Goal: Task Accomplishment & Management: Complete application form

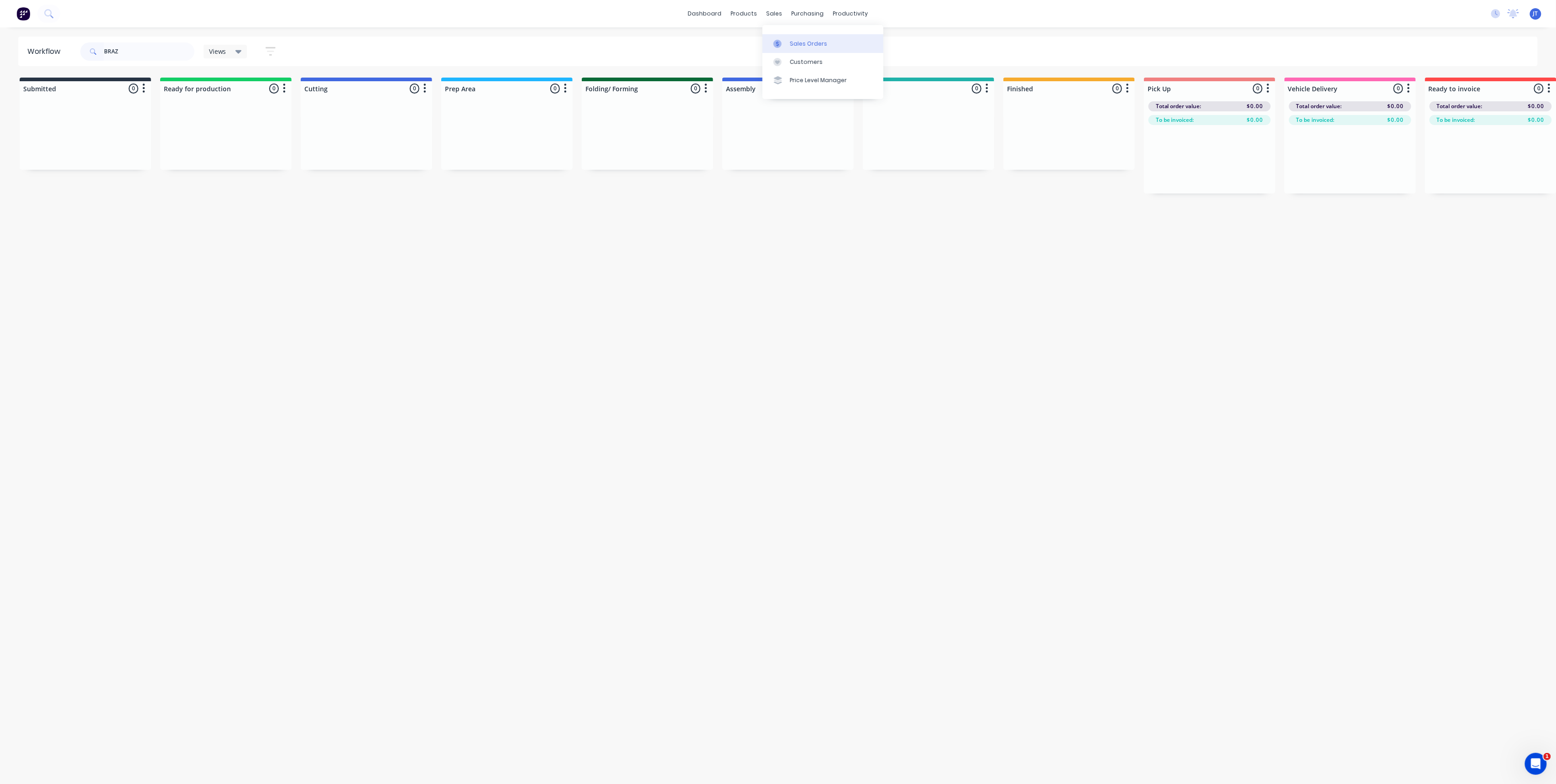
click at [811, 47] on div "Sales Orders" at bounding box center [809, 44] width 37 height 8
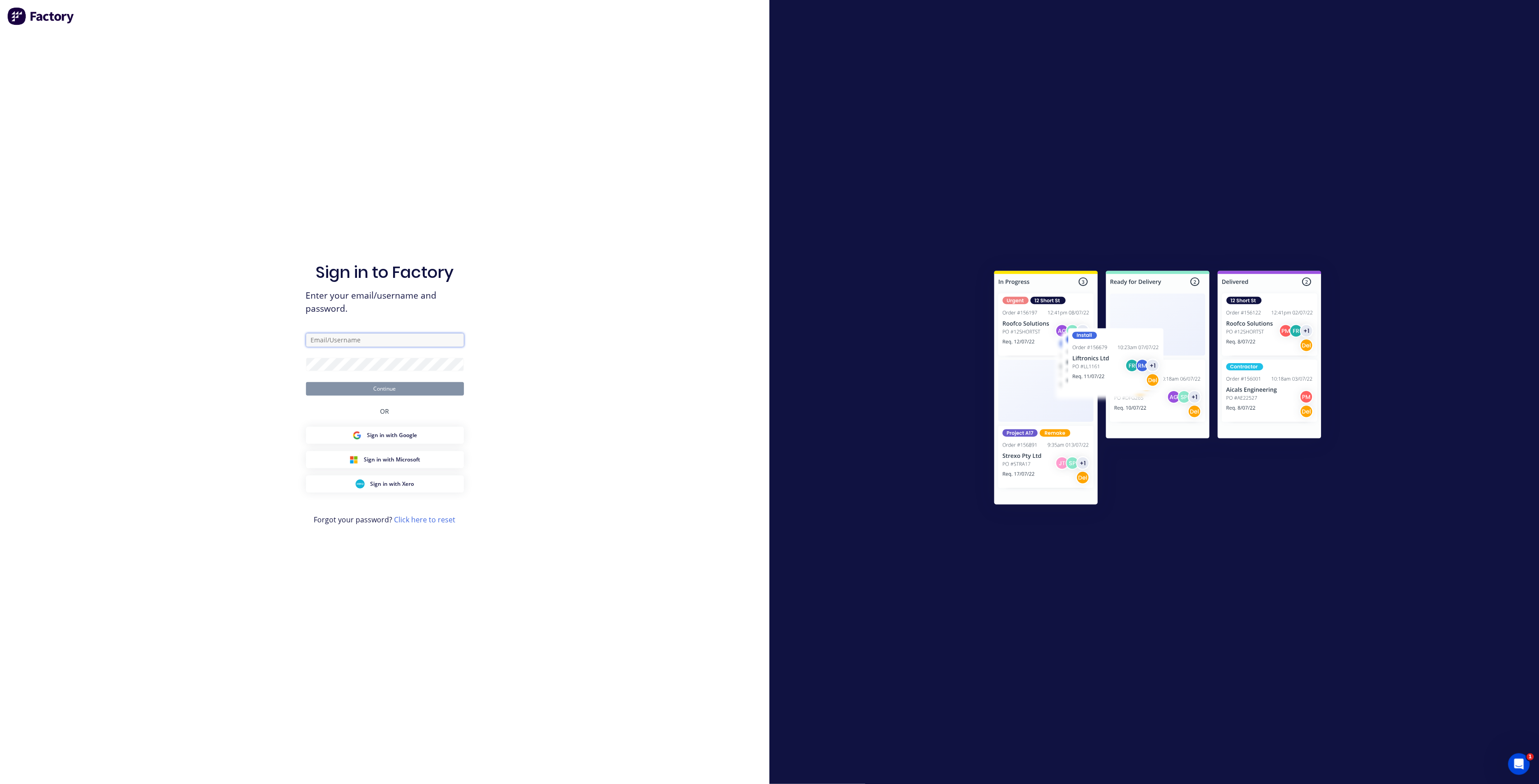
click at [428, 345] on input "text" at bounding box center [385, 340] width 158 height 13
click at [0, 775] on com-1password-button at bounding box center [0, 784] width 0 height 0
type input "[PERSON_NAME][EMAIL_ADDRESS][DOMAIN_NAME]"
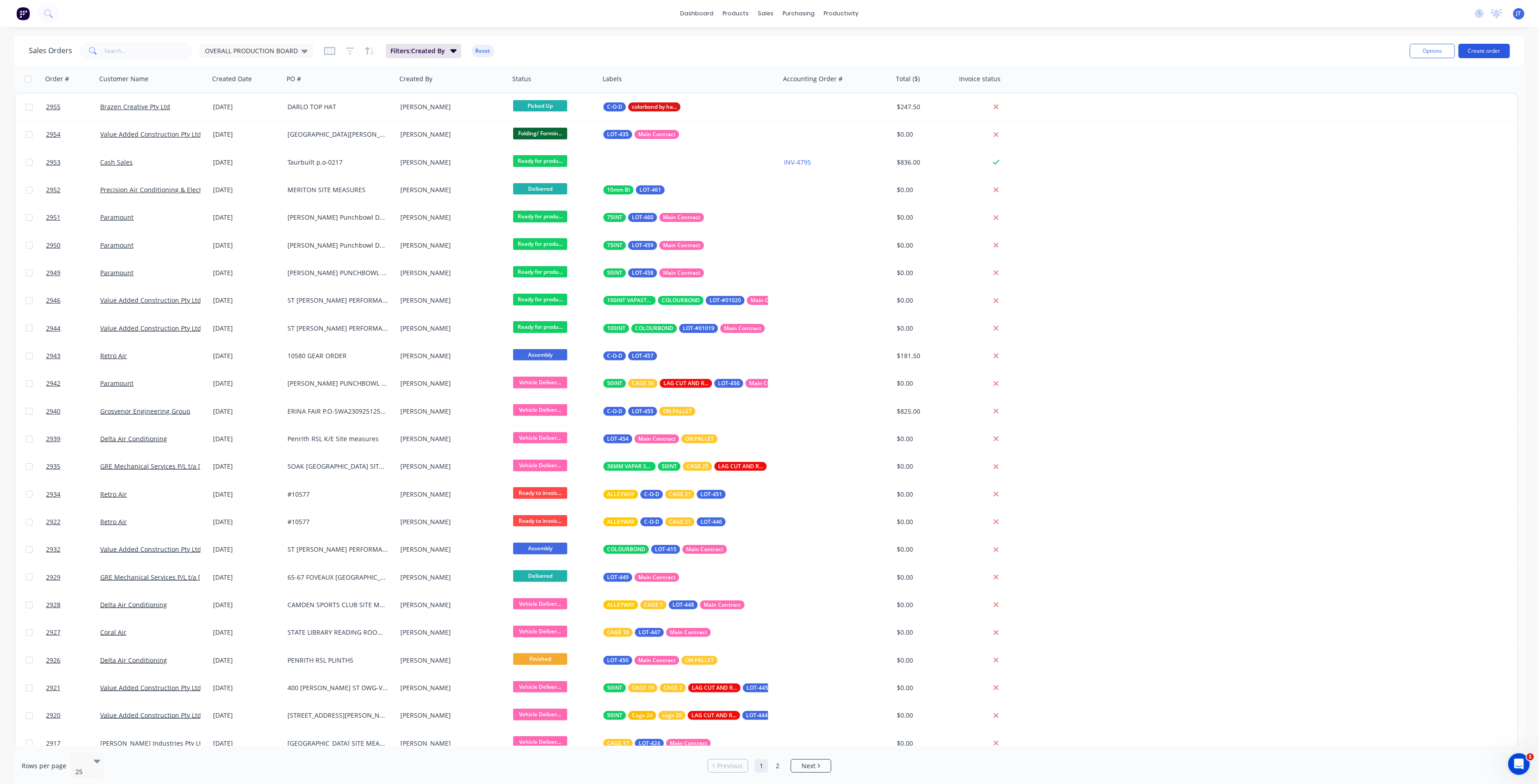
click at [1497, 51] on button "Create order" at bounding box center [1485, 51] width 52 height 14
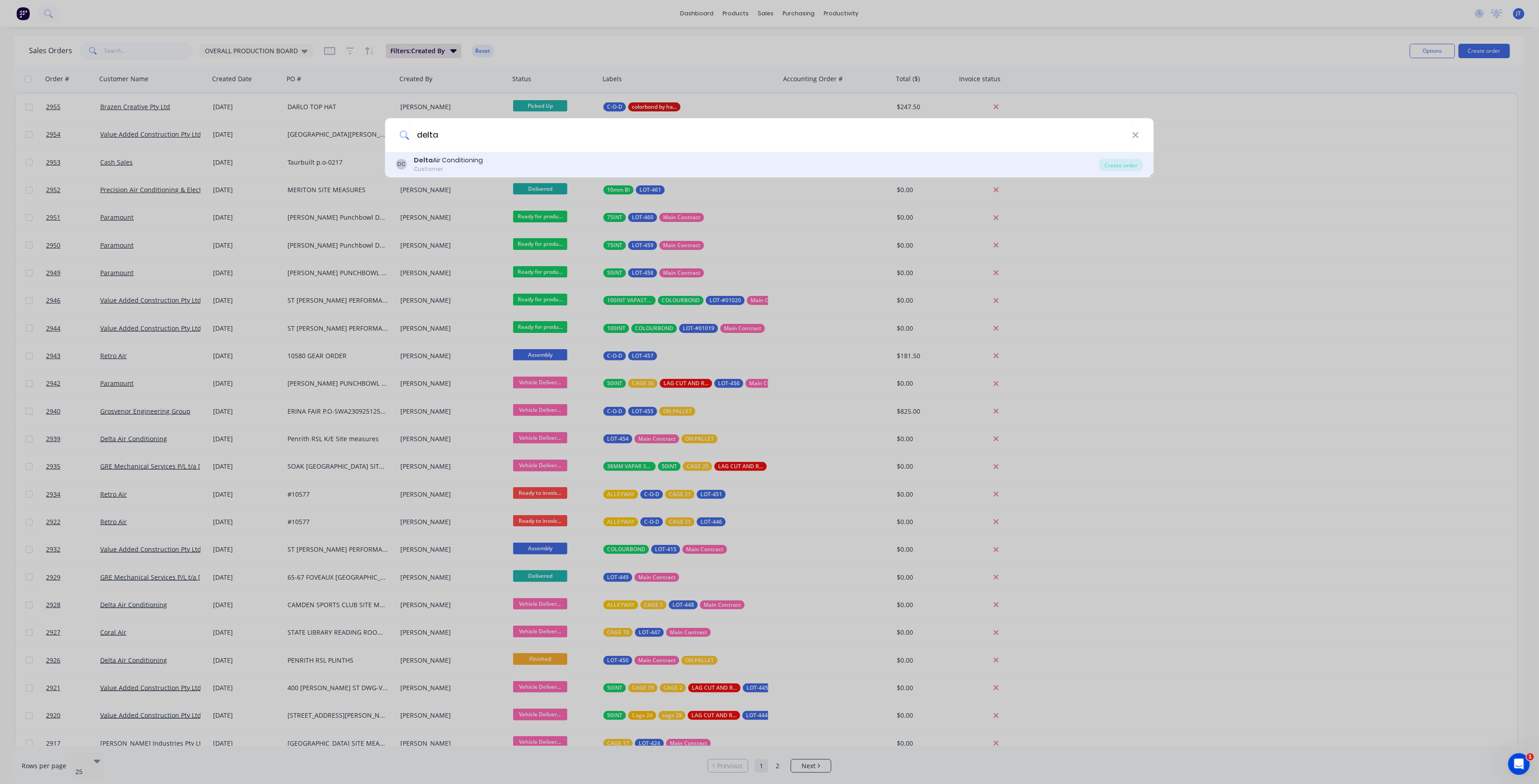
type input "delta"
click at [575, 166] on div "DC Delta Air Conditioning Customer" at bounding box center [747, 164] width 703 height 17
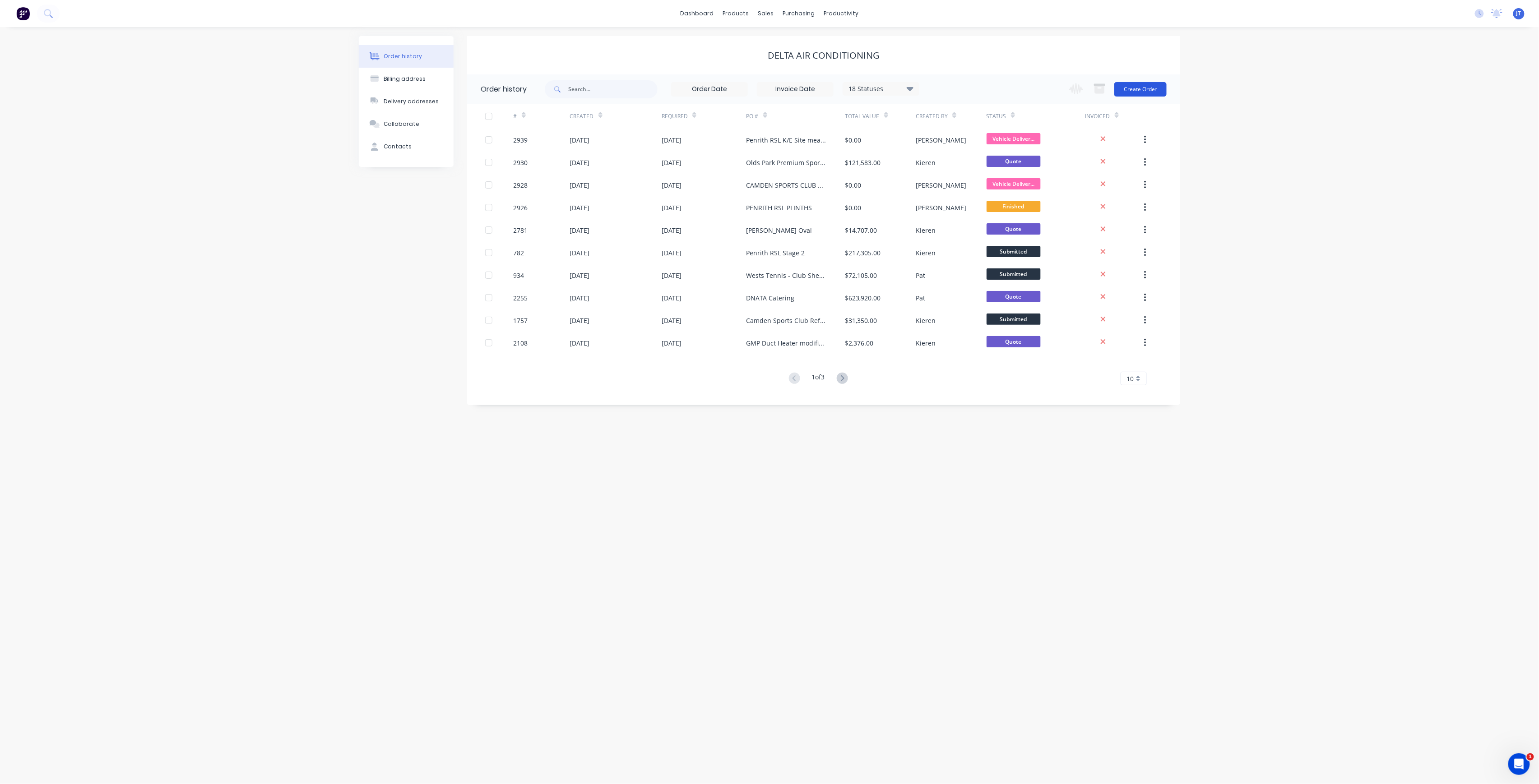
click at [1156, 85] on button "Create Order" at bounding box center [1140, 89] width 52 height 14
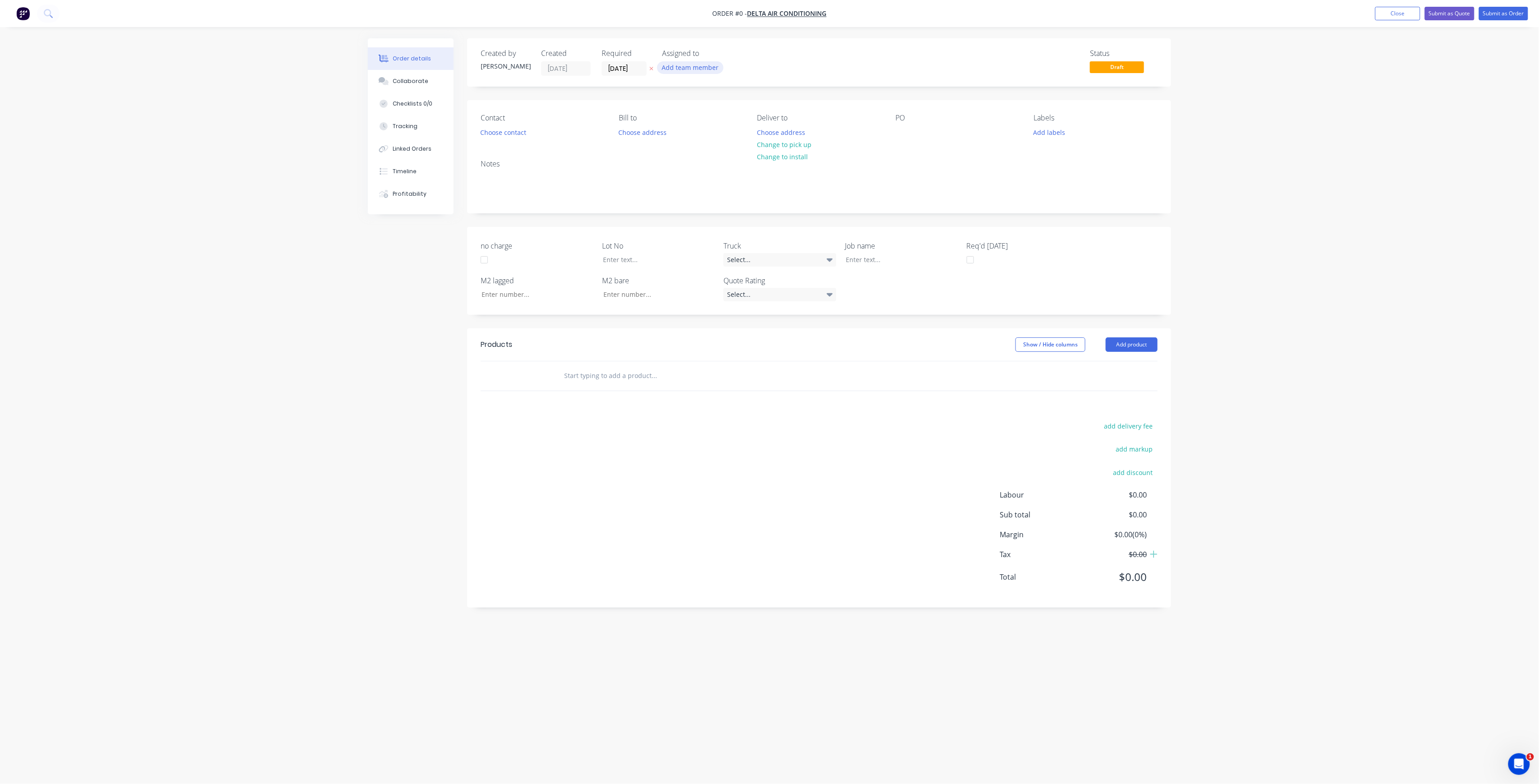
click at [693, 71] on button "Add team member" at bounding box center [690, 67] width 67 height 12
click at [707, 127] on button "005APS" at bounding box center [730, 136] width 136 height 18
click at [713, 116] on div "005APS" at bounding box center [735, 117] width 90 height 9
click at [713, 120] on div "[PERSON_NAME] (You)" at bounding box center [735, 117] width 90 height 9
click at [631, 67] on div "Creating draft order... Loading... Order details Collaborate Checklists 0/0 Tra…" at bounding box center [769, 375] width 822 height 673
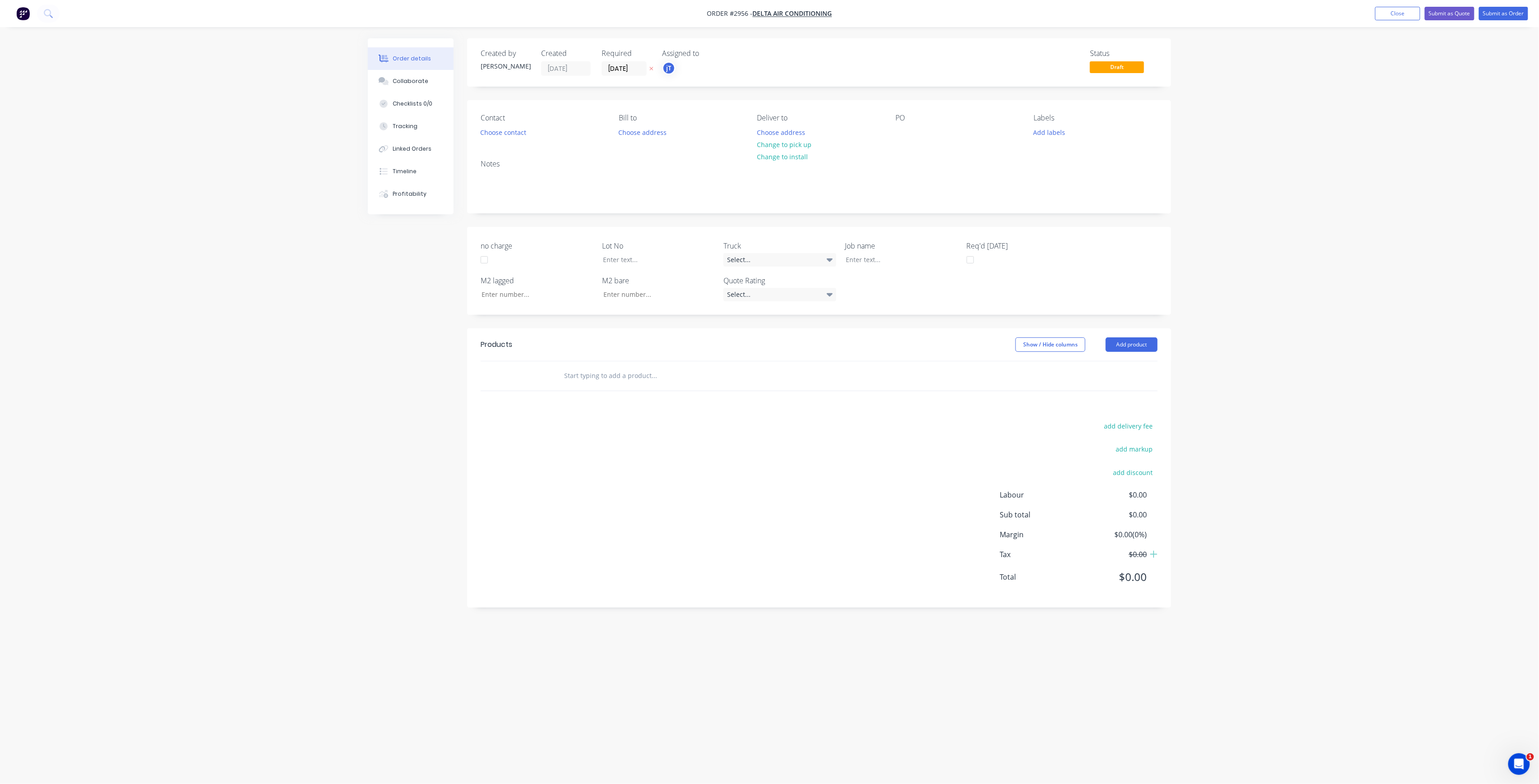
click at [638, 62] on label "[DATE]" at bounding box center [624, 68] width 45 height 14
click at [638, 62] on input "[DATE]" at bounding box center [623, 68] width 44 height 13
click at [639, 183] on div "29" at bounding box center [633, 184] width 18 height 17
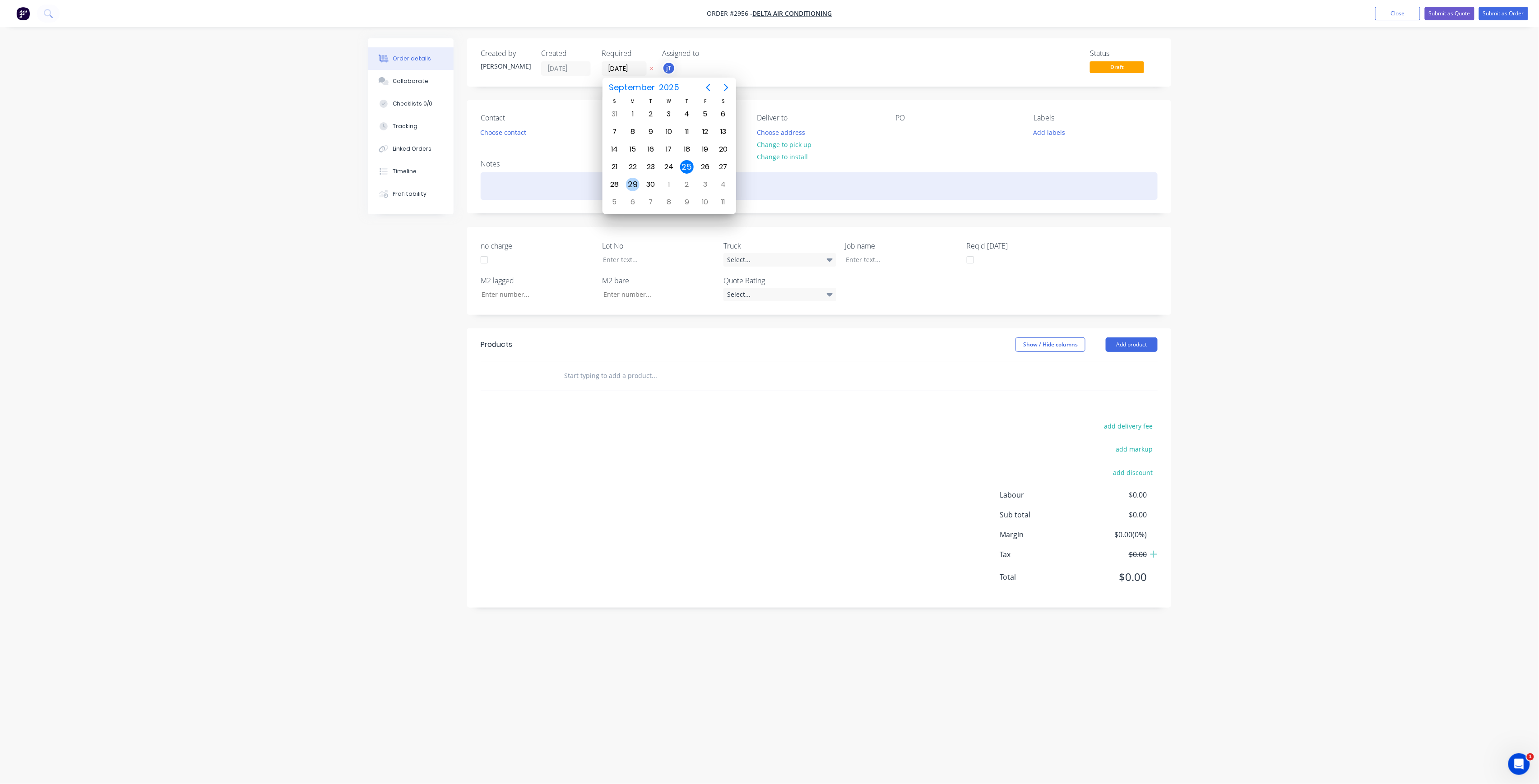
type input "[DATE]"
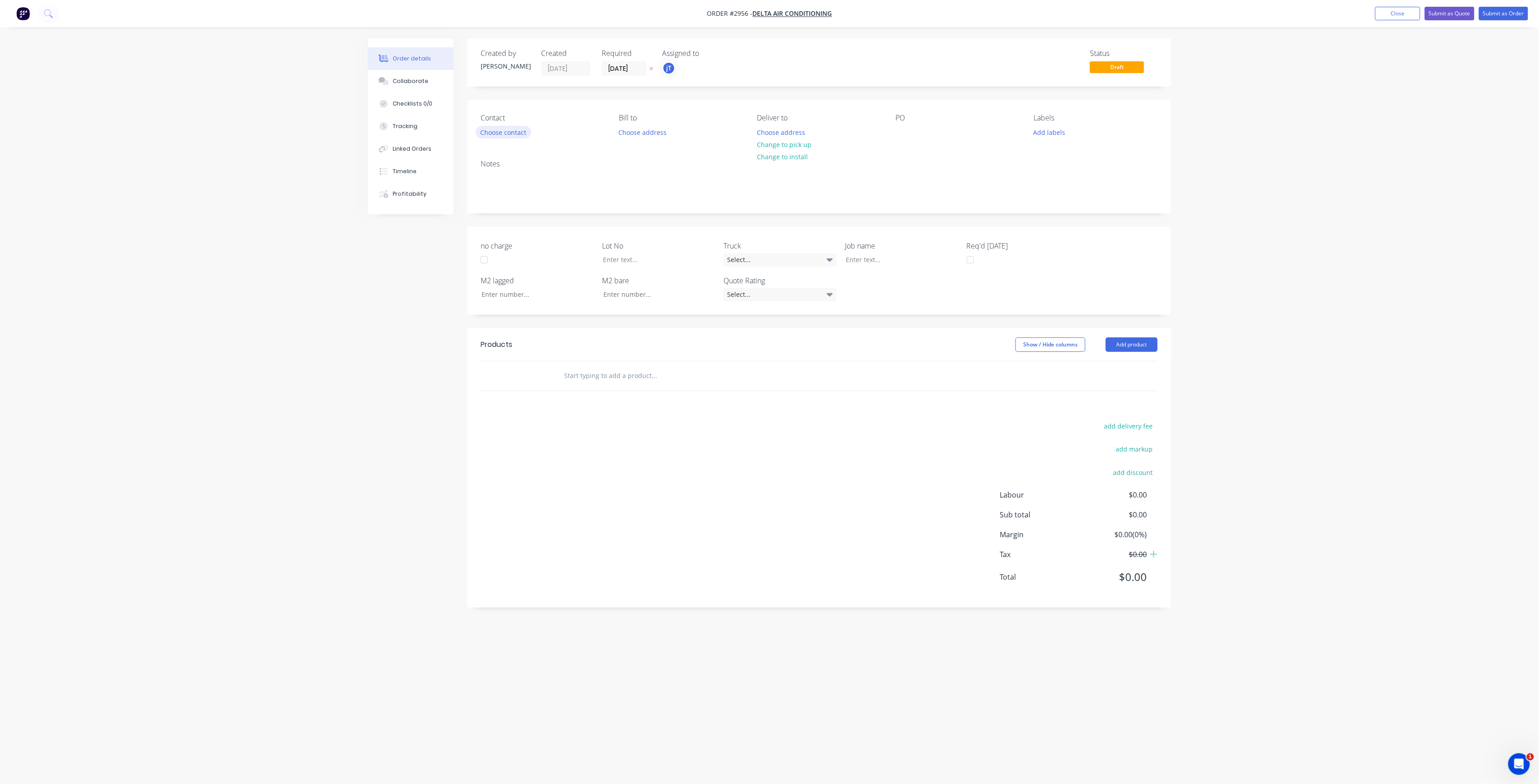
click at [505, 131] on button "Choose contact" at bounding box center [504, 131] width 56 height 12
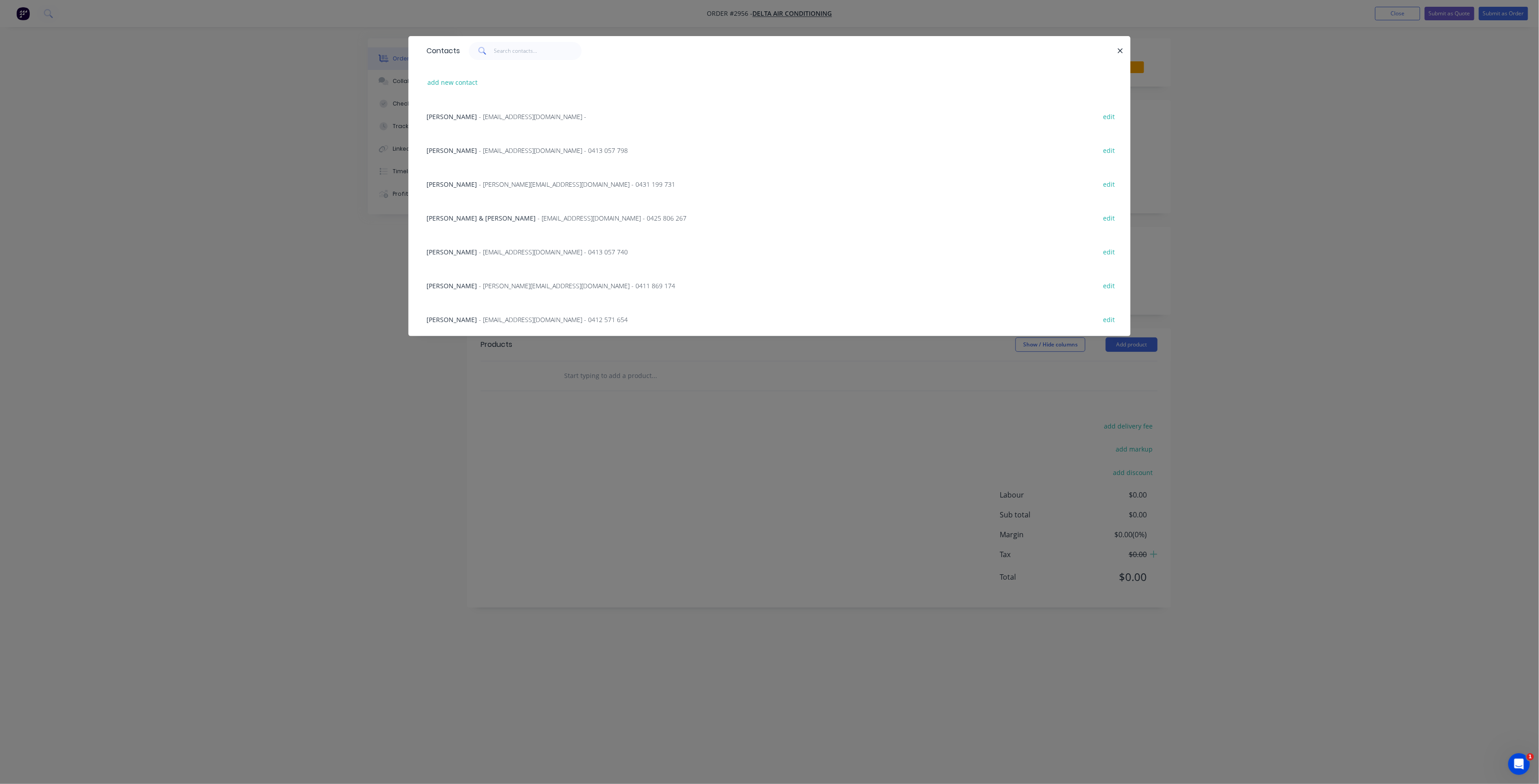
click at [549, 287] on span "- [PERSON_NAME][EMAIL_ADDRESS][DOMAIN_NAME] - 0411 869 174" at bounding box center [577, 285] width 196 height 8
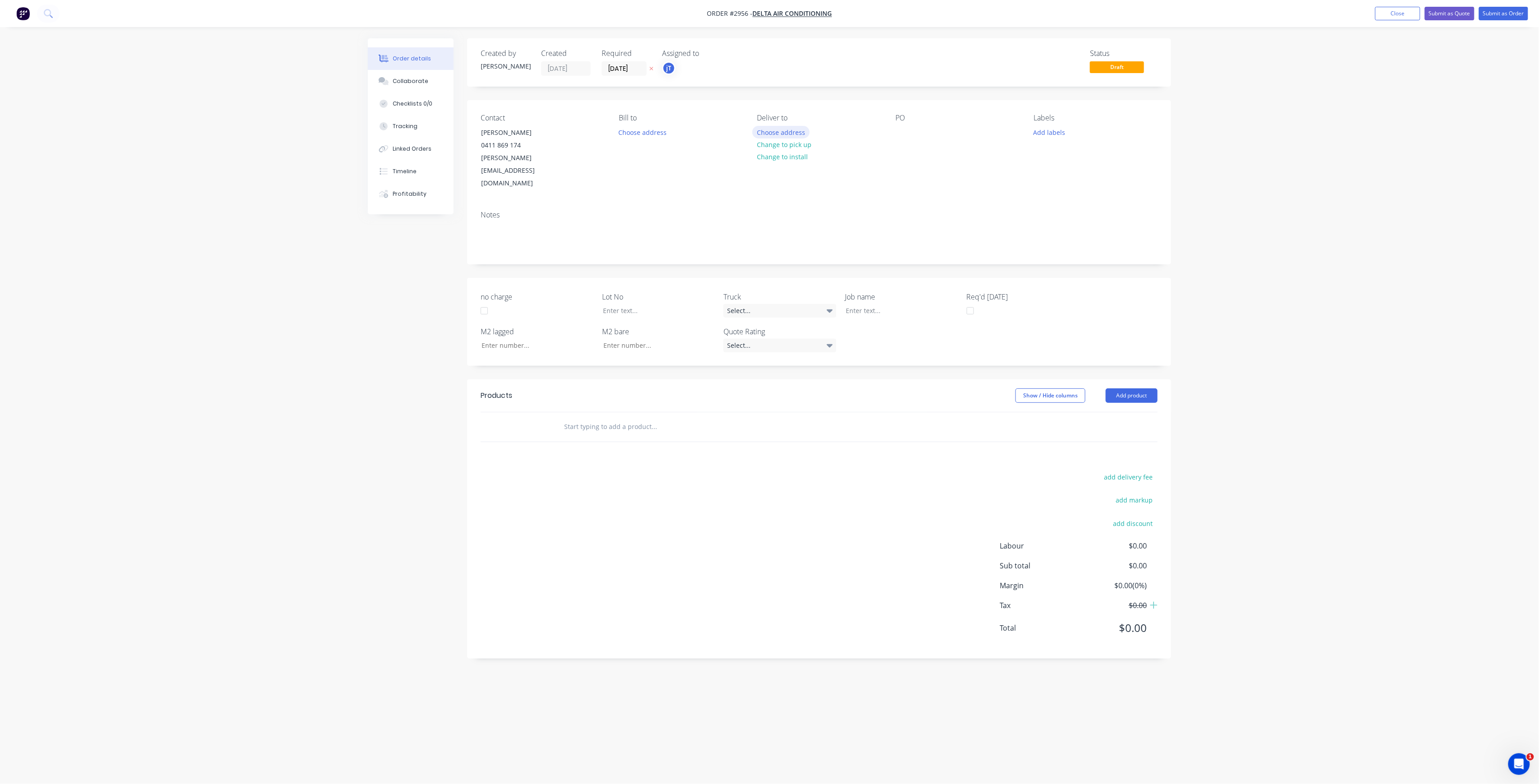
click at [800, 132] on button "Choose address" at bounding box center [781, 131] width 57 height 12
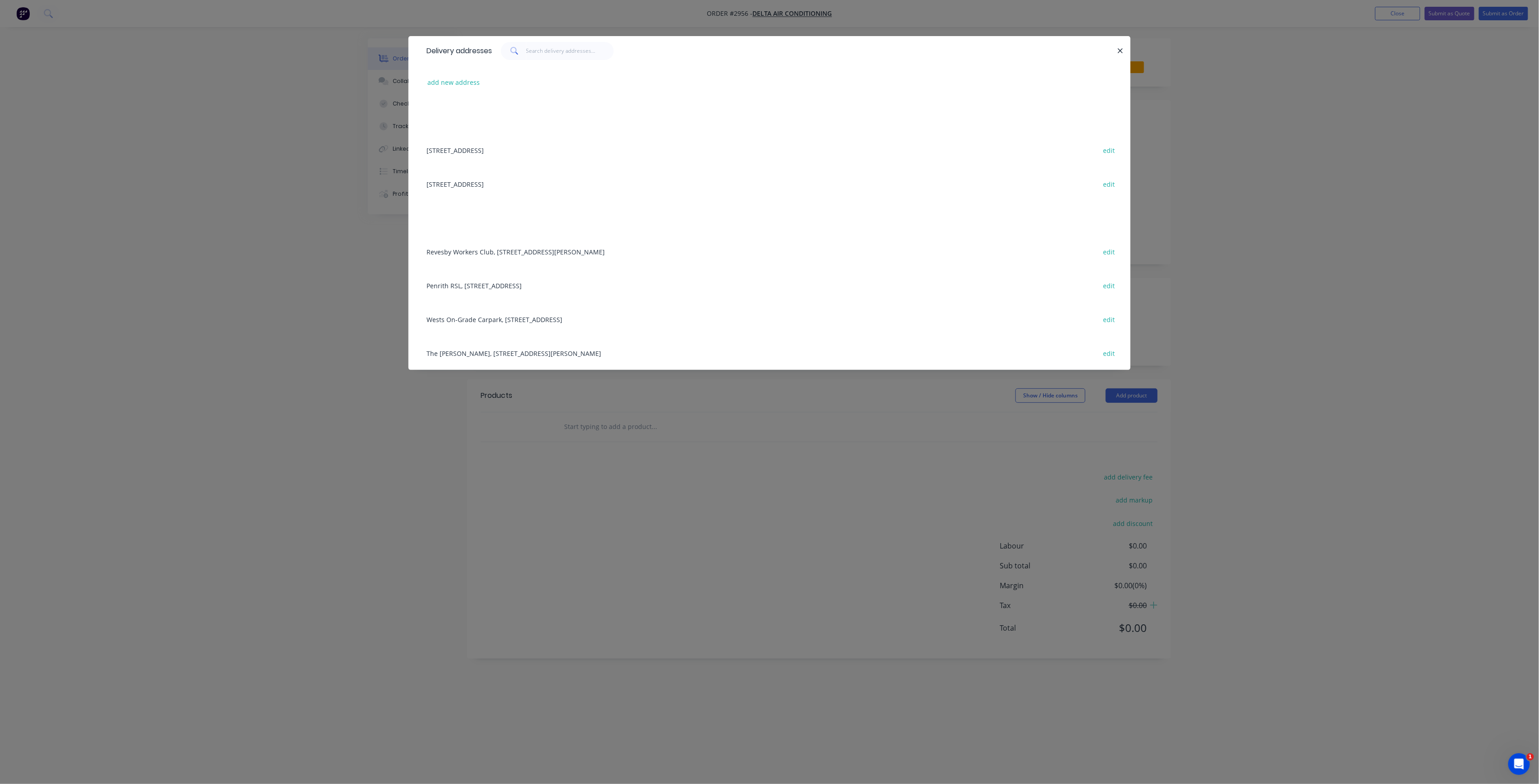
click at [584, 289] on div "Penrith RSL, [STREET_ADDRESS] edit" at bounding box center [769, 285] width 695 height 34
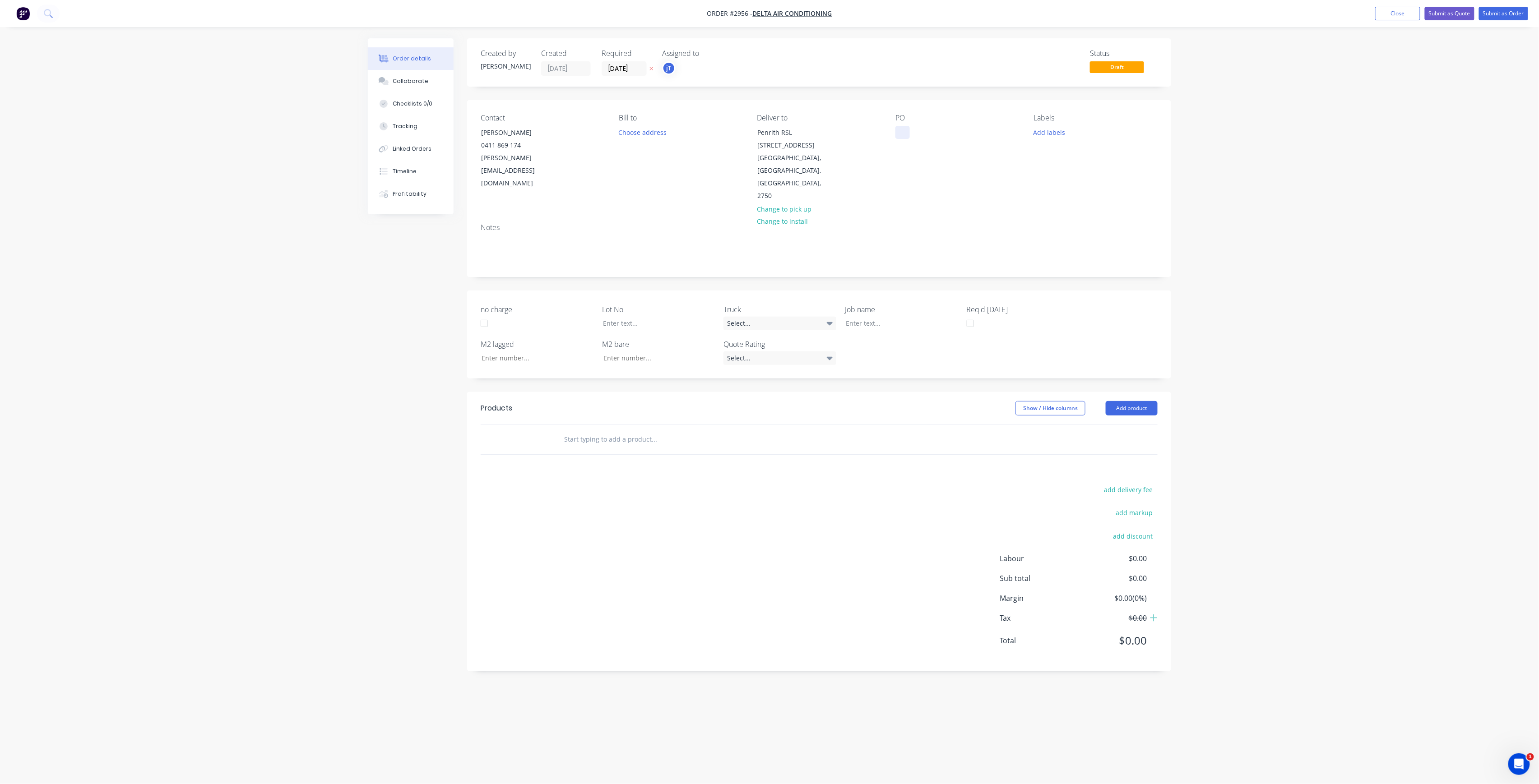
click at [905, 134] on div at bounding box center [902, 132] width 14 height 13
click at [950, 141] on div "PENRITH RSL SITE MEASURES DROPPERS" at bounding box center [943, 136] width 96 height 22
click at [1045, 132] on button "Add labels" at bounding box center [1050, 131] width 42 height 12
click at [1102, 159] on input "text" at bounding box center [1108, 159] width 94 height 18
click at [1085, 210] on button "LOT-464" at bounding box center [1066, 212] width 47 height 12
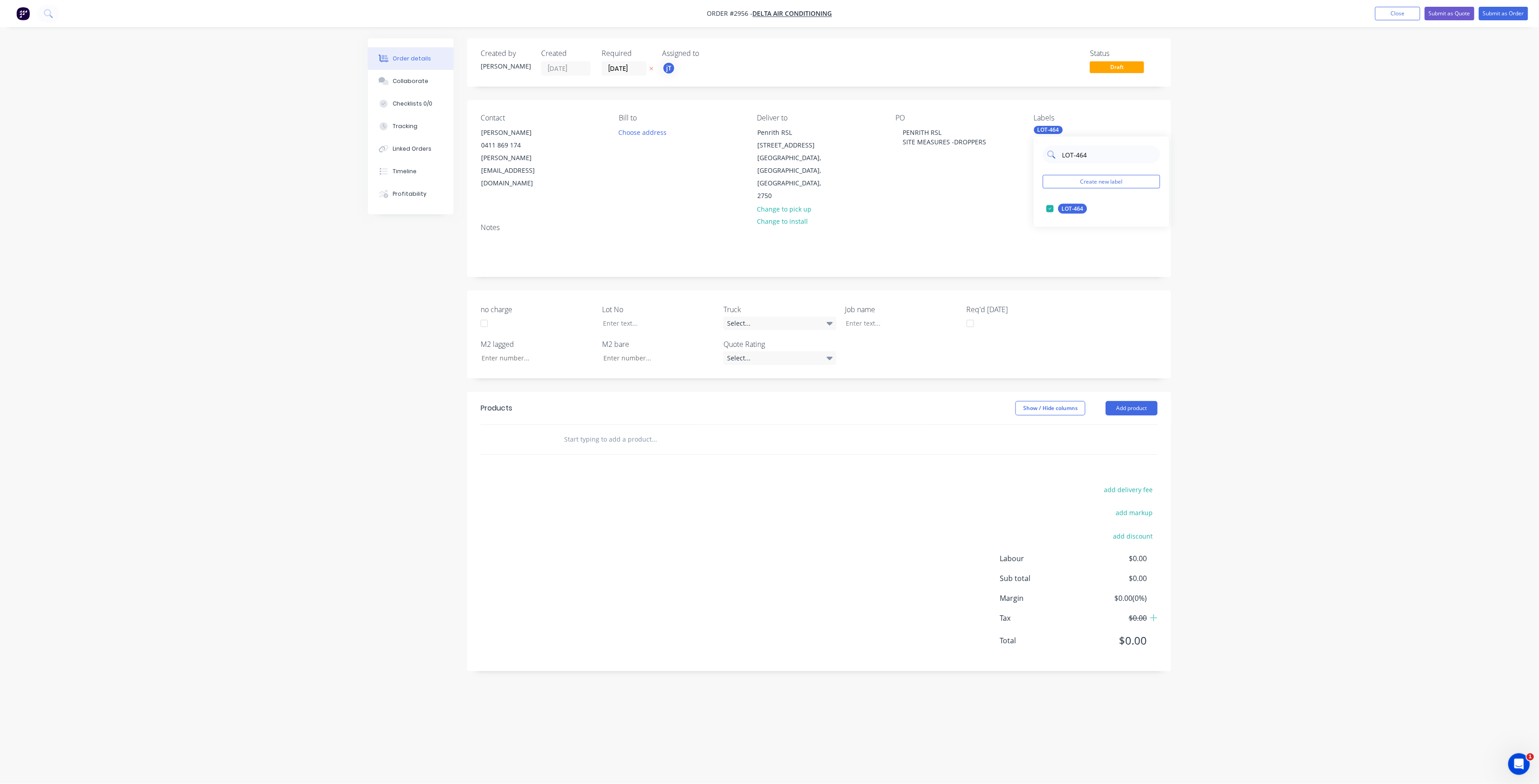
drag, startPoint x: 1087, startPoint y: 156, endPoint x: 1055, endPoint y: 152, distance: 32.2
click at [1055, 152] on div "LOT-464" at bounding box center [1101, 155] width 117 height 18
click at [1076, 204] on div "100INT" at bounding box center [1071, 209] width 26 height 10
drag, startPoint x: 1101, startPoint y: 158, endPoint x: 1055, endPoint y: 171, distance: 47.8
click at [1055, 171] on div "100 Create new label 100INT edit 100INT VAPASTOP edit LOT#01003 edit LOT#01007 …" at bounding box center [1101, 209] width 136 height 145
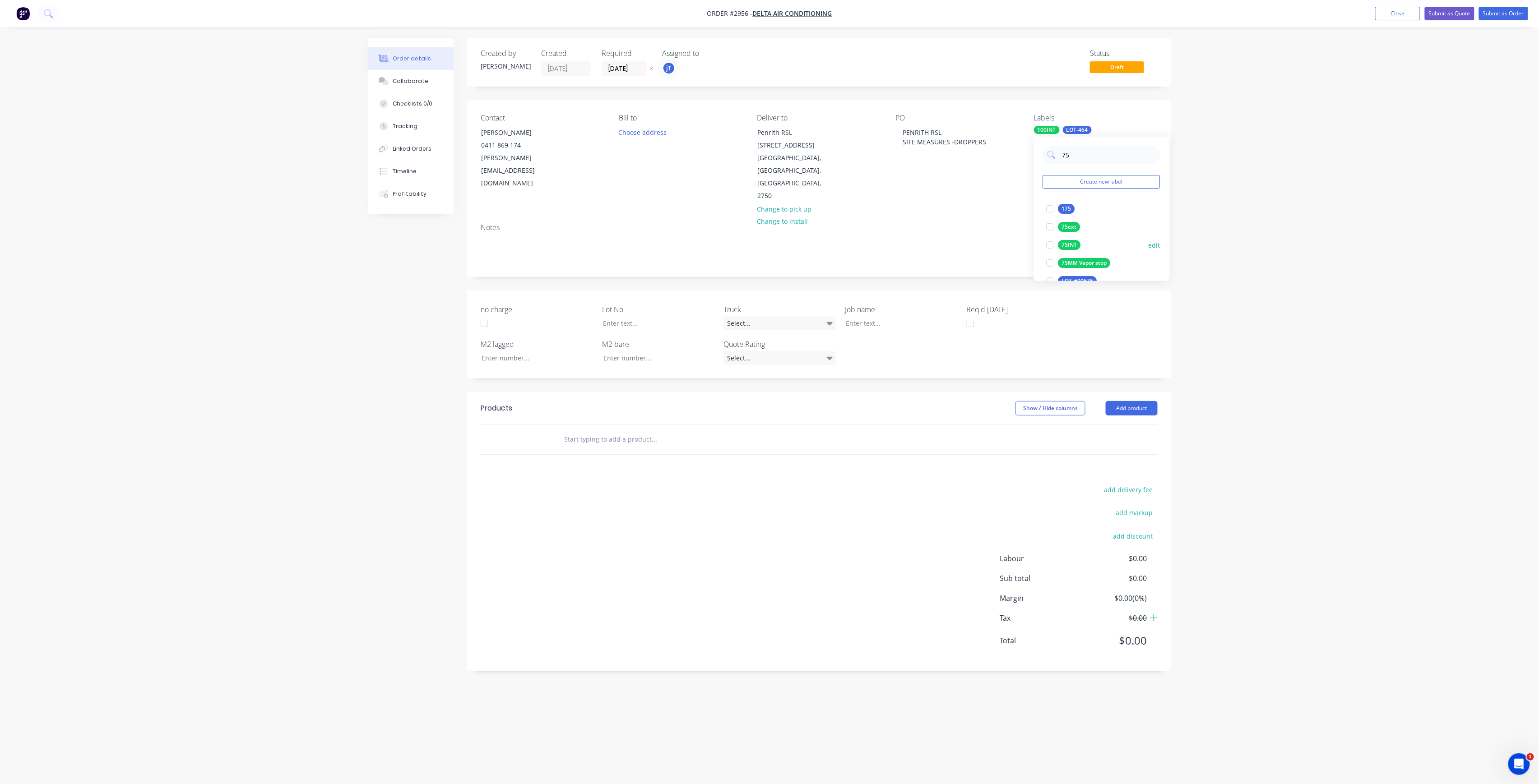
click at [1069, 244] on div "75INT" at bounding box center [1070, 245] width 22 height 10
drag, startPoint x: 1093, startPoint y: 154, endPoint x: 1037, endPoint y: 168, distance: 57.7
click at [1037, 168] on div "75 Create new label 75INT edit 175 edit 75ext edit 75MM Vapor stop edit LOT-#00…" at bounding box center [1101, 209] width 136 height 145
click at [1073, 244] on div "50INT" at bounding box center [1070, 245] width 22 height 10
drag, startPoint x: 1071, startPoint y: 164, endPoint x: 1058, endPoint y: 170, distance: 14.3
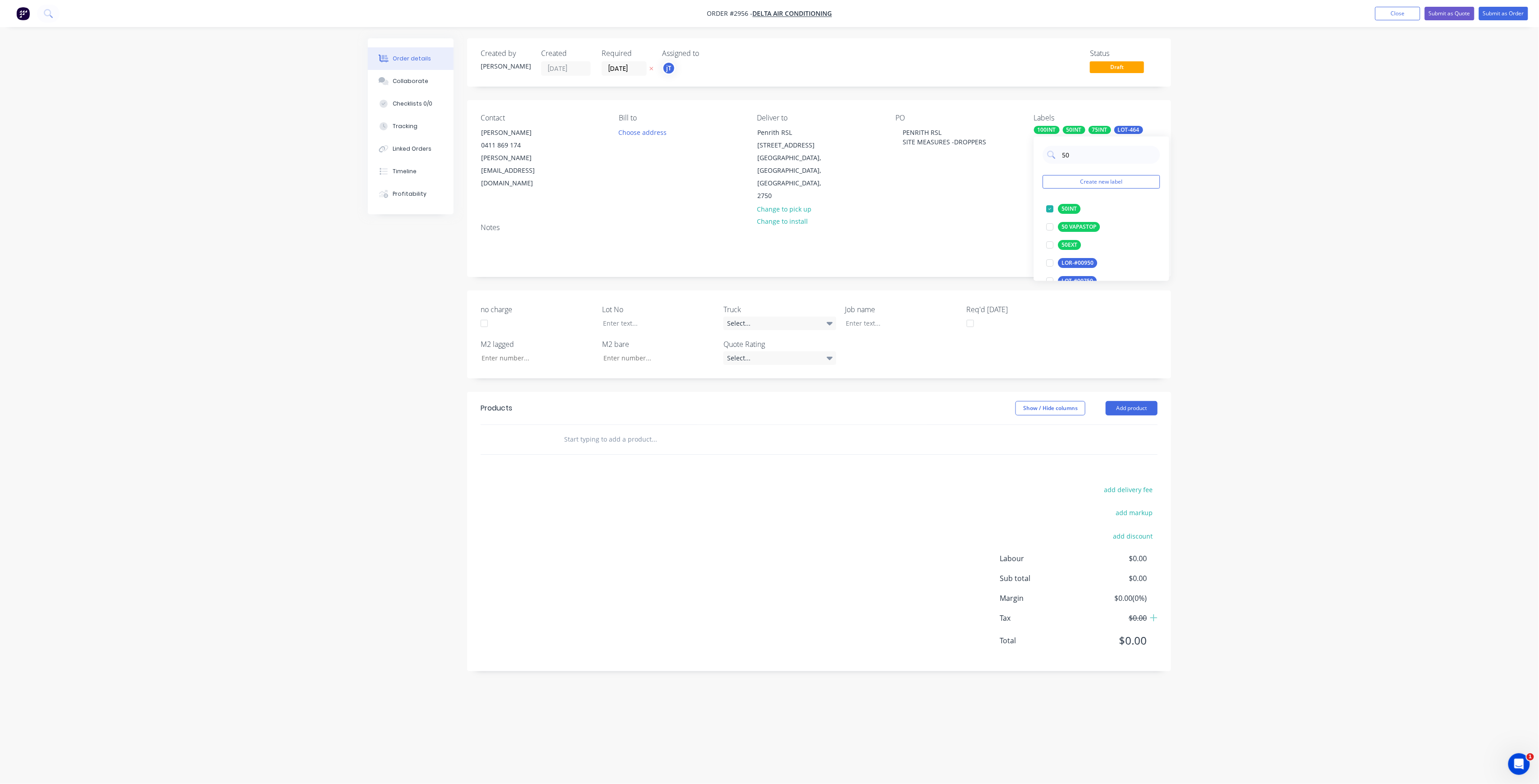
click at [1058, 170] on div "50 Create new label 50INT edit 50 VAPASTOP edit 50EXT edit LOR-#00950 edit LOT-…" at bounding box center [1101, 209] width 136 height 145
type input "MAIN"
click at [1075, 207] on div "Main Contract" at bounding box center [1081, 209] width 45 height 10
click at [634, 317] on div at bounding box center [653, 324] width 113 height 13
click at [873, 317] on div at bounding box center [895, 324] width 113 height 13
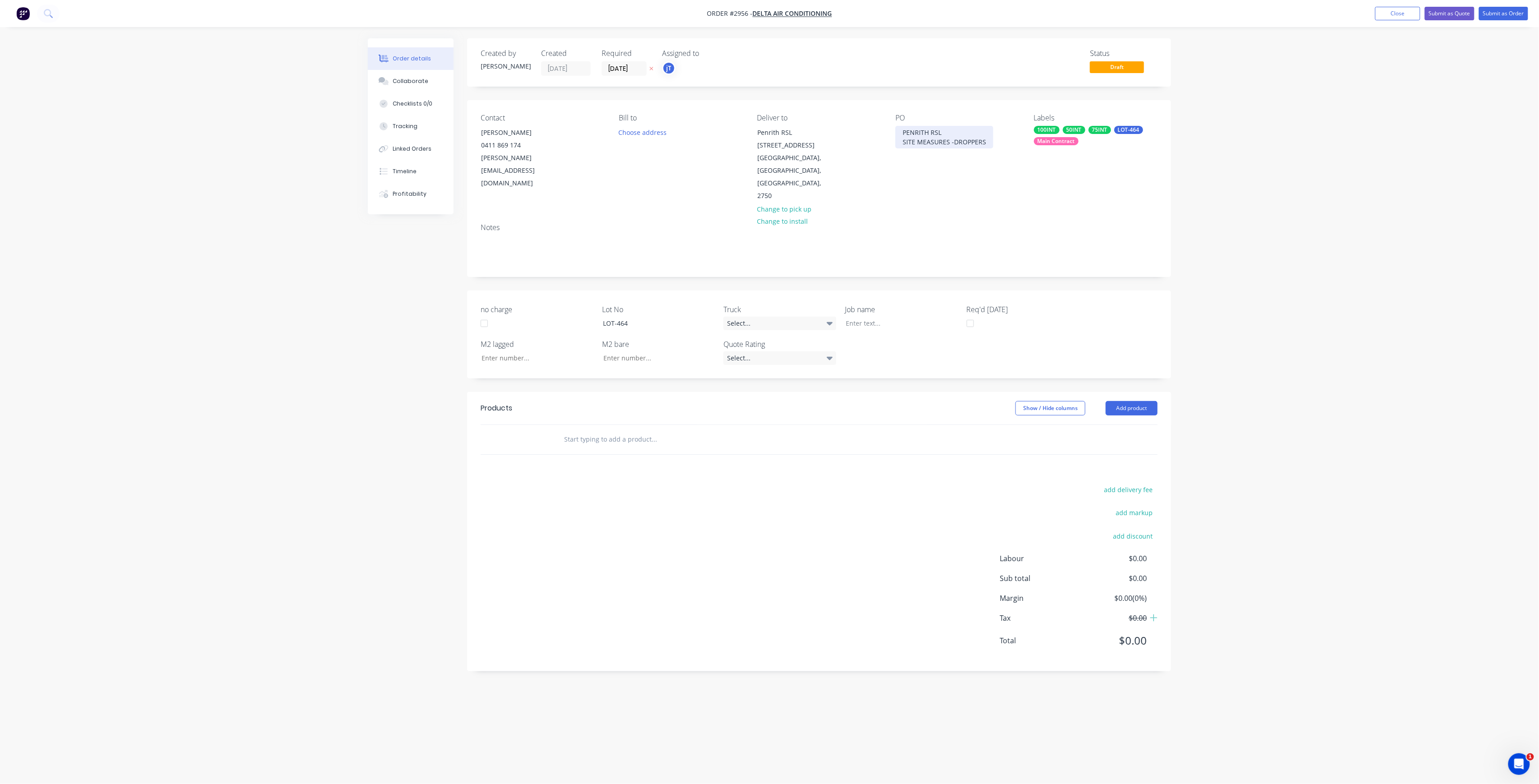
drag, startPoint x: 966, startPoint y: 140, endPoint x: 982, endPoint y: 139, distance: 16.0
click at [966, 140] on div "PENRITH RSL SITE MEASURES -DROPPERS" at bounding box center [945, 136] width 98 height 22
drag, startPoint x: 985, startPoint y: 139, endPoint x: 901, endPoint y: 136, distance: 84.1
click at [901, 136] on div "PENRITH RSL SITE MEASURES -DROPPERS" at bounding box center [945, 136] width 98 height 22
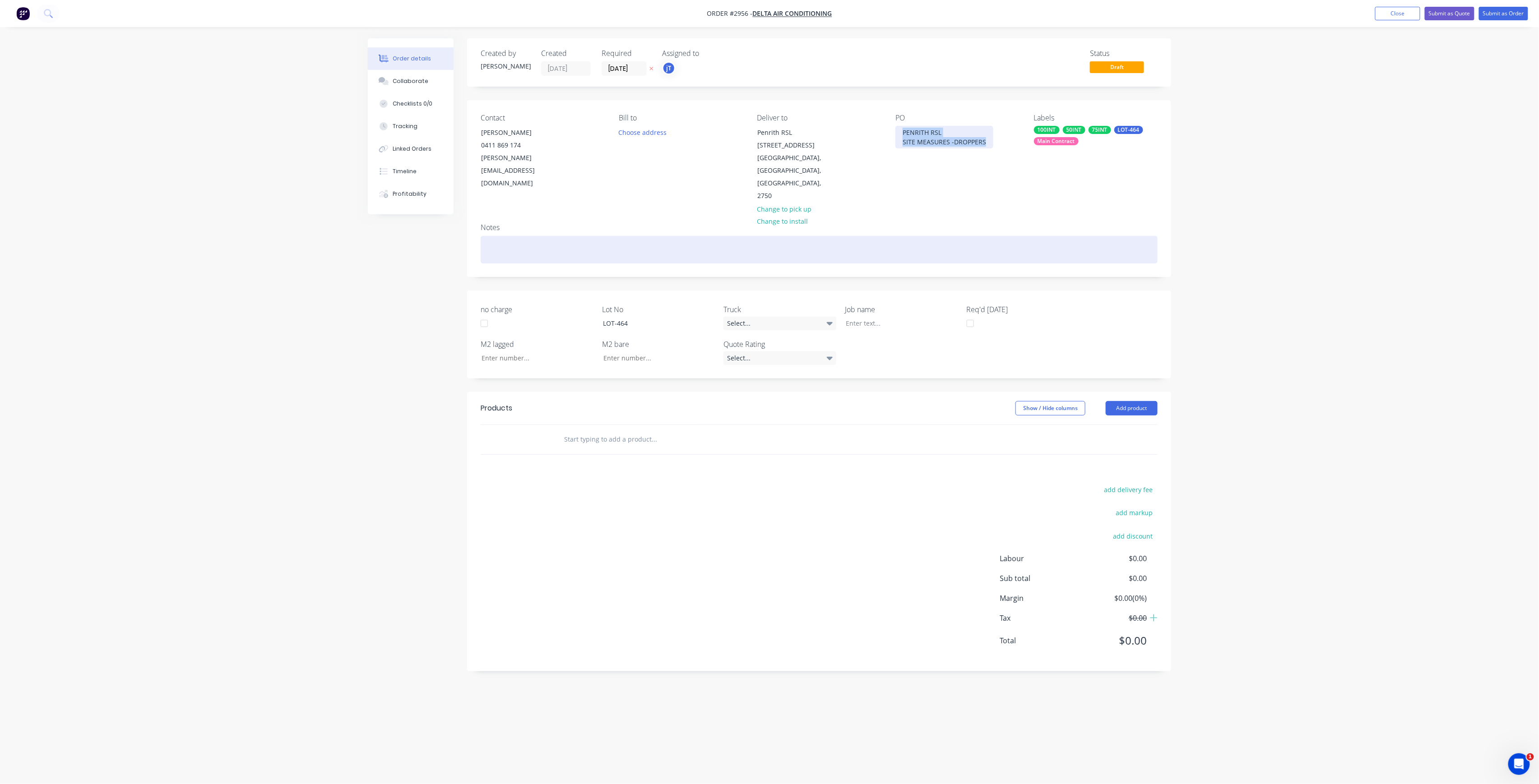
copy div "PENRITH RSL SITE MEASURES -DROPPERS"
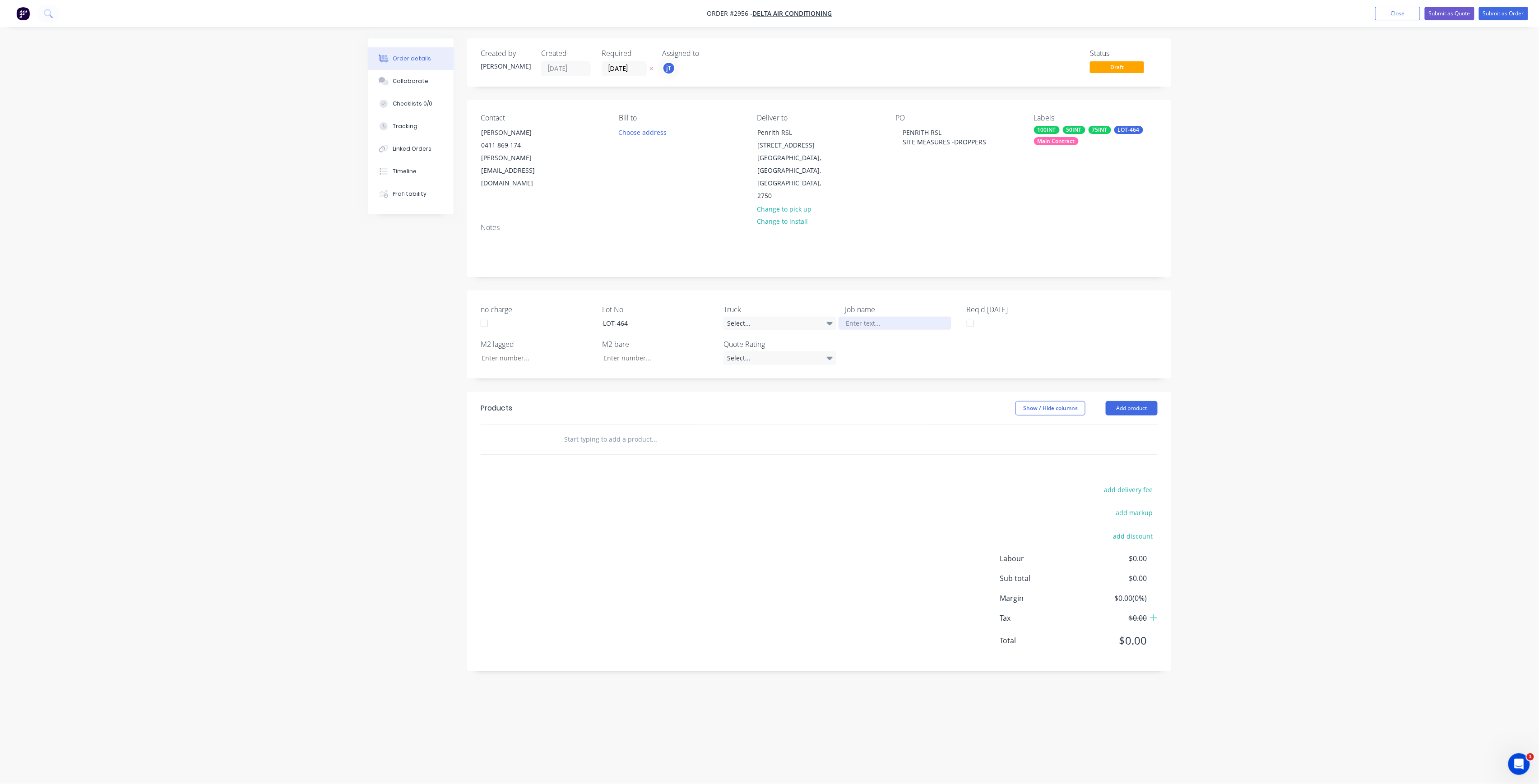
click at [884, 304] on div "Job name" at bounding box center [902, 316] width 113 height 26
paste div
drag, startPoint x: 536, startPoint y: 330, endPoint x: 527, endPoint y: 330, distance: 9.0
click at [531, 360] on input "no charge" at bounding box center [534, 367] width 119 height 13
type input "18.66"
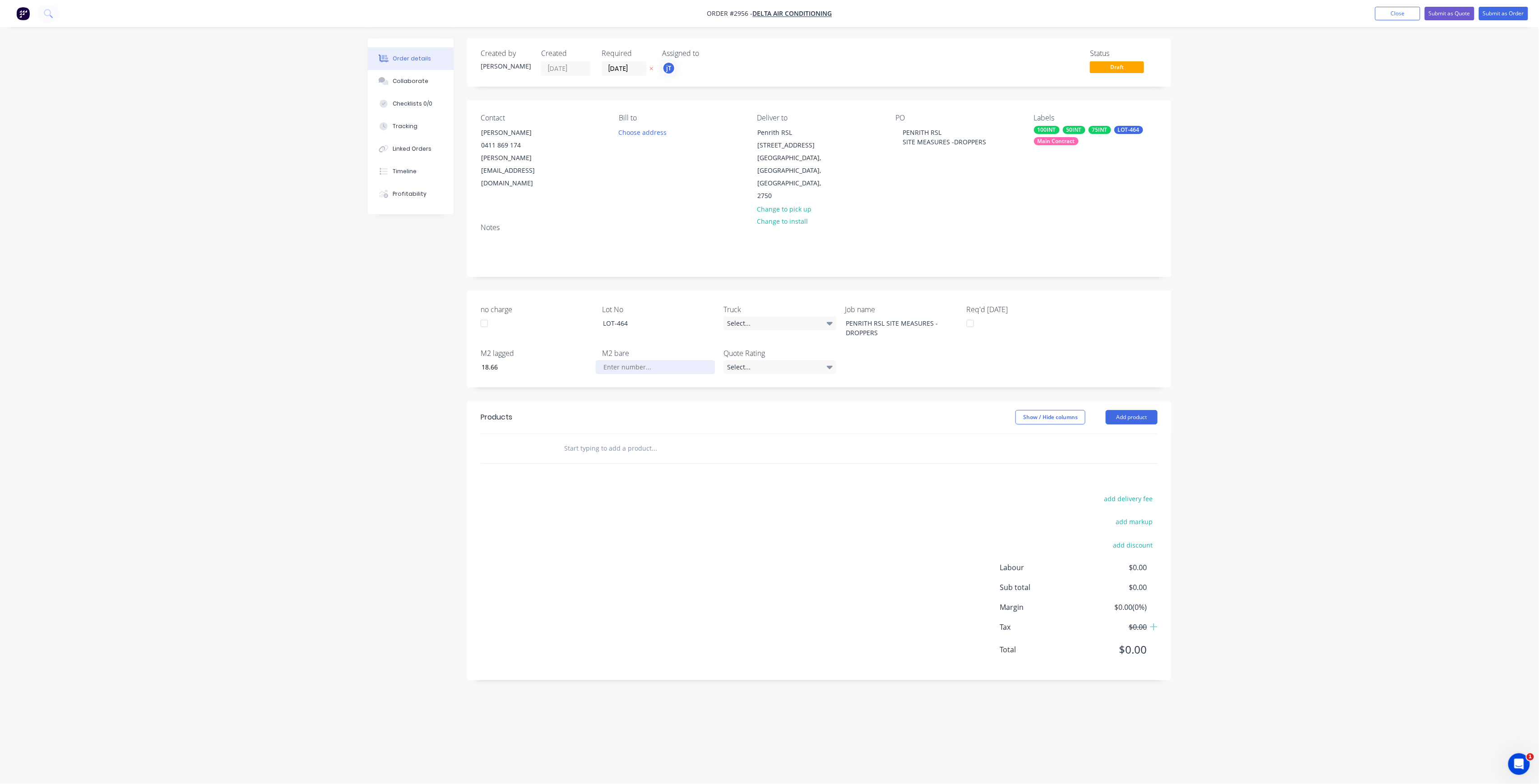
click at [667, 360] on input "no charge" at bounding box center [655, 367] width 119 height 13
type input "8.25"
click at [616, 439] on input "text" at bounding box center [653, 449] width 181 height 18
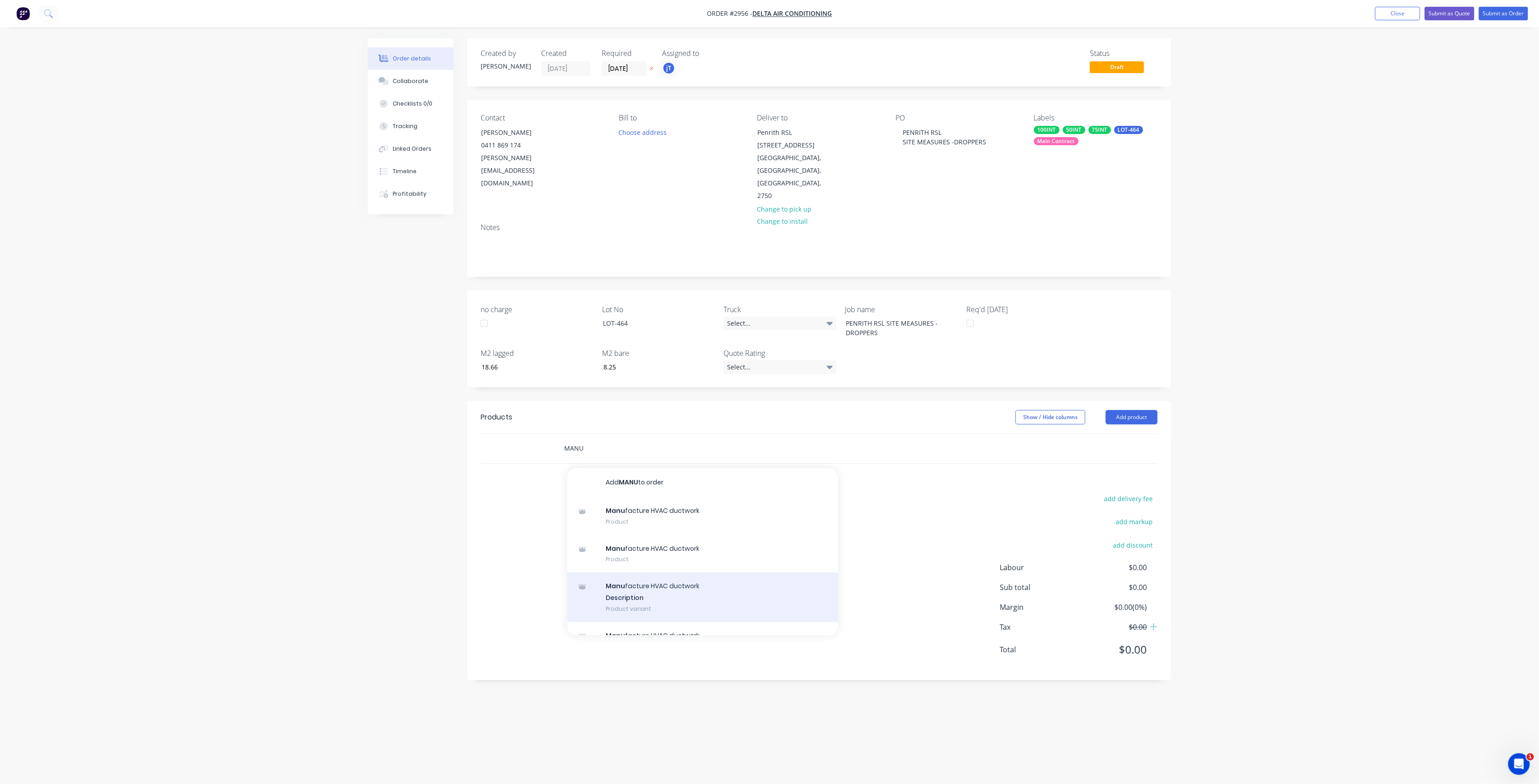
type input "MANU"
click at [638, 573] on div "Manu facture HVAC ductwork Description Product variant" at bounding box center [702, 598] width 271 height 50
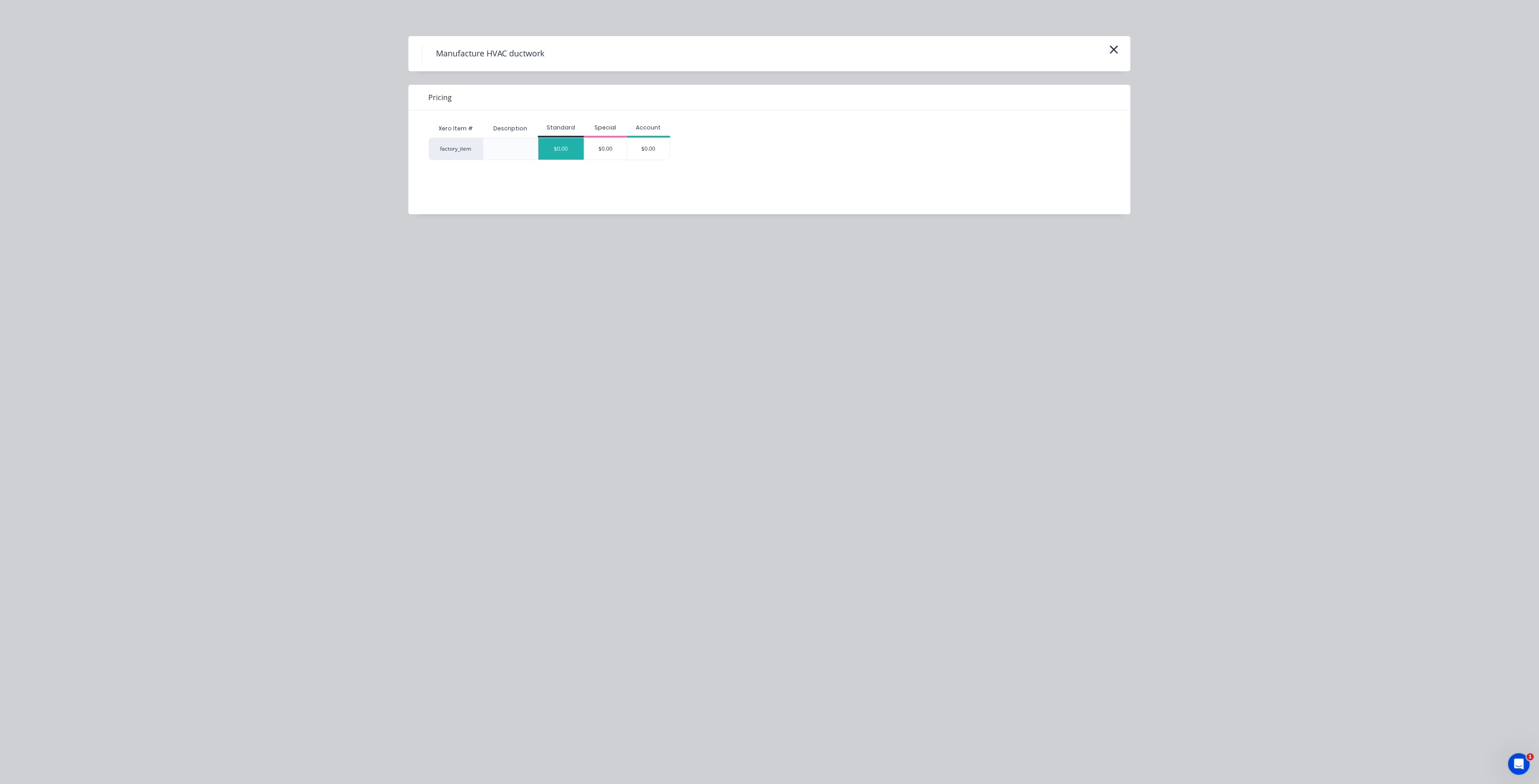
click at [559, 156] on div "$0.00" at bounding box center [561, 149] width 46 height 22
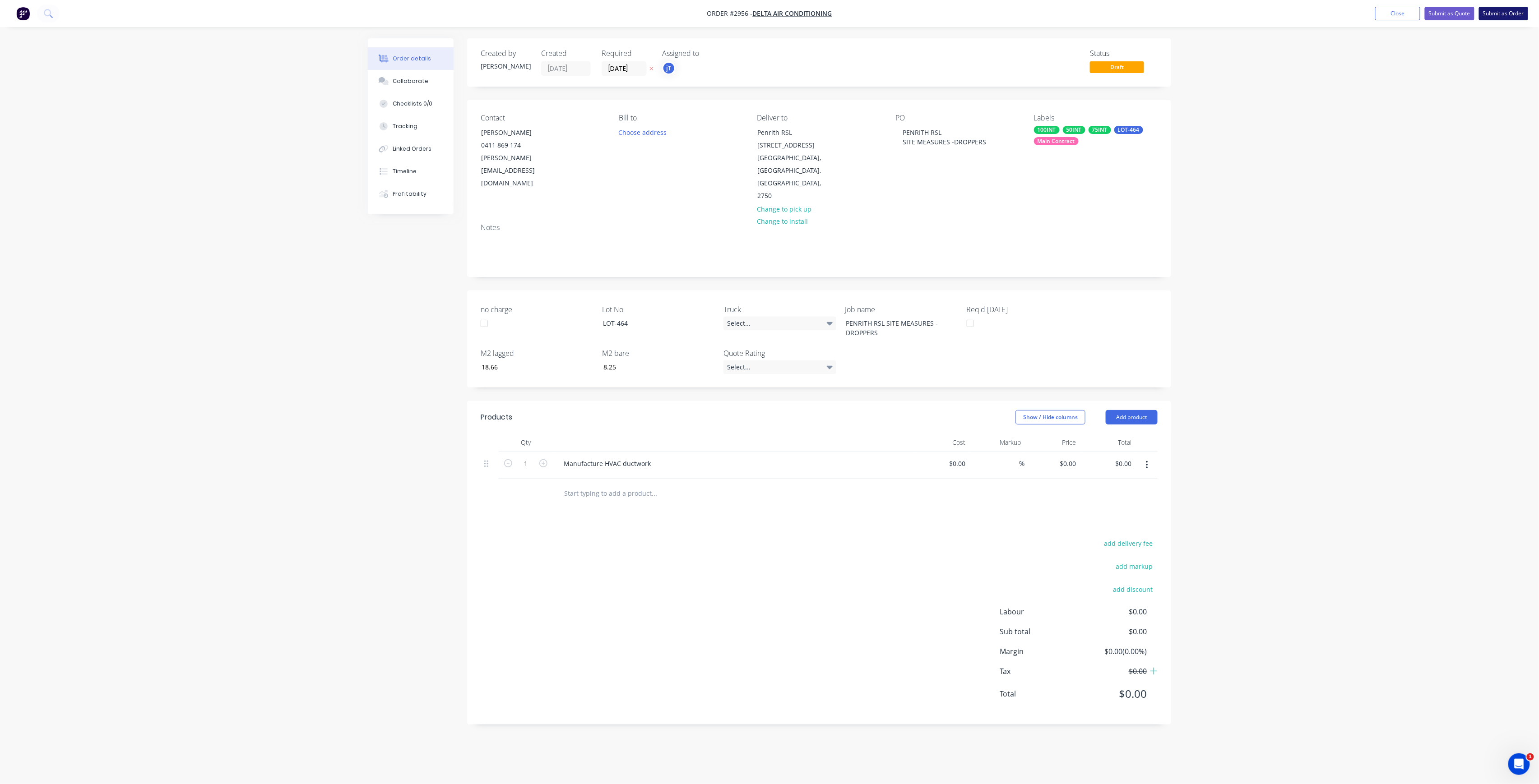
click at [1499, 15] on button "Submit as Order" at bounding box center [1503, 13] width 49 height 13
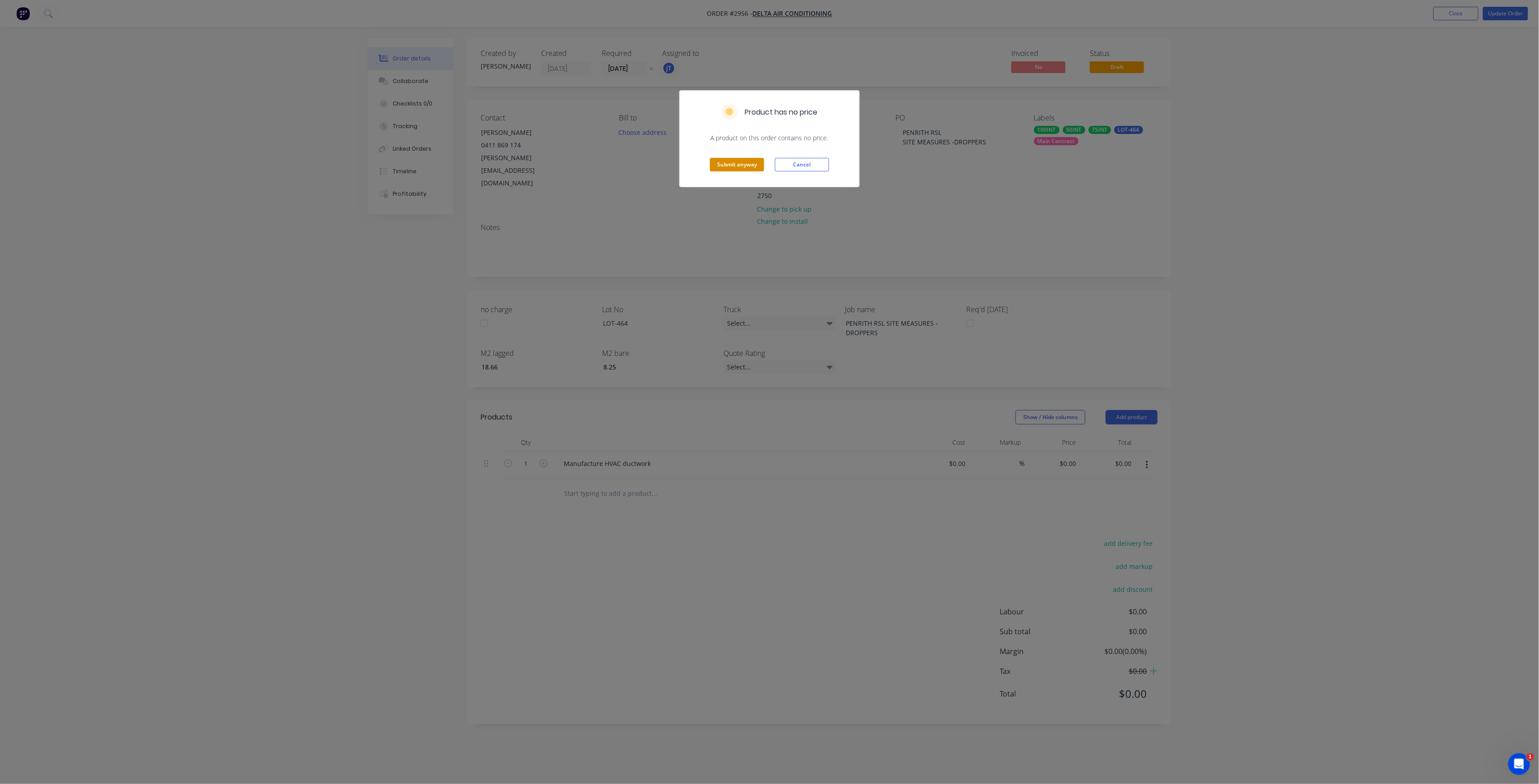
click at [732, 167] on button "Submit anyway" at bounding box center [737, 165] width 54 height 13
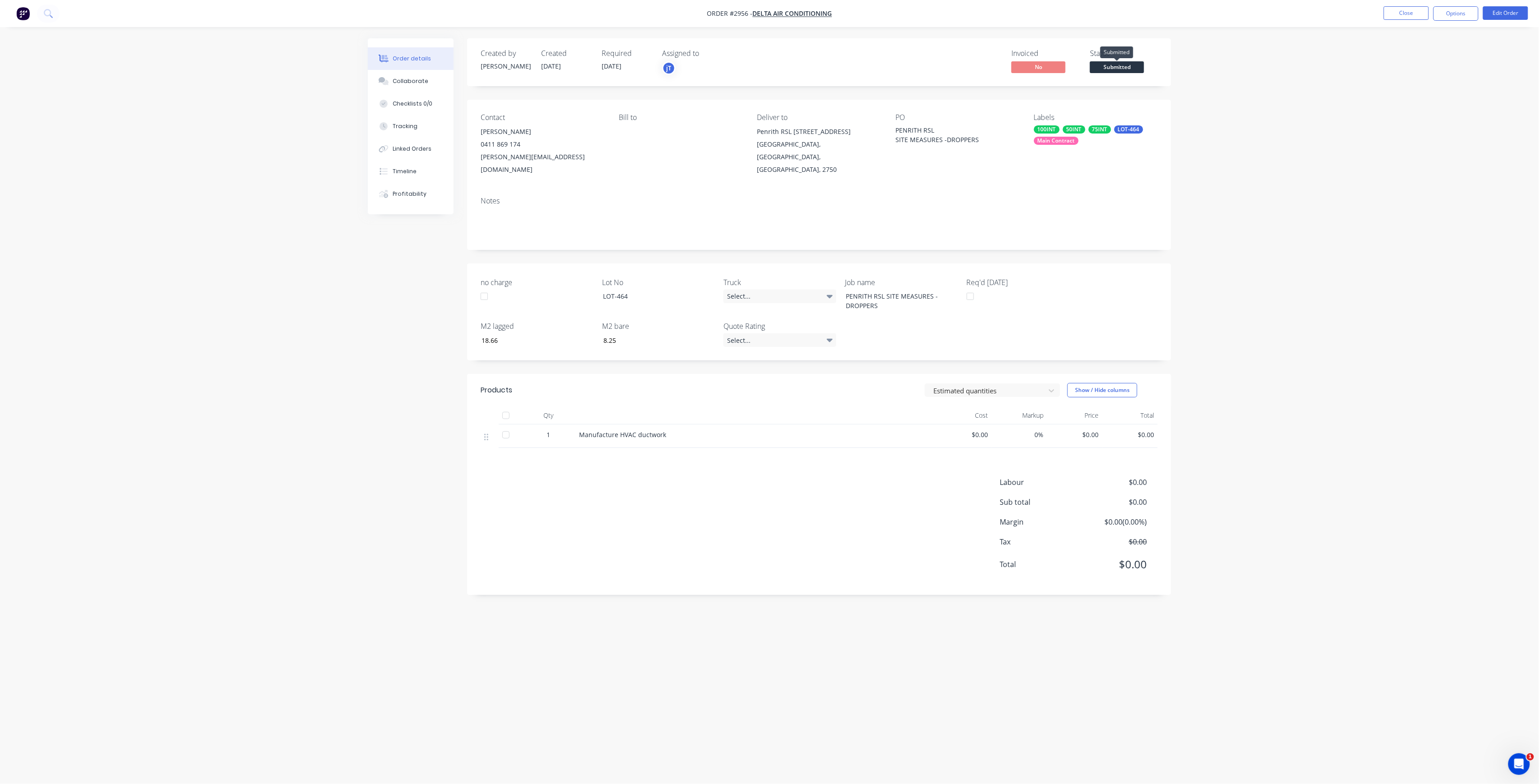
click at [1128, 62] on span "Submitted" at bounding box center [1116, 67] width 54 height 12
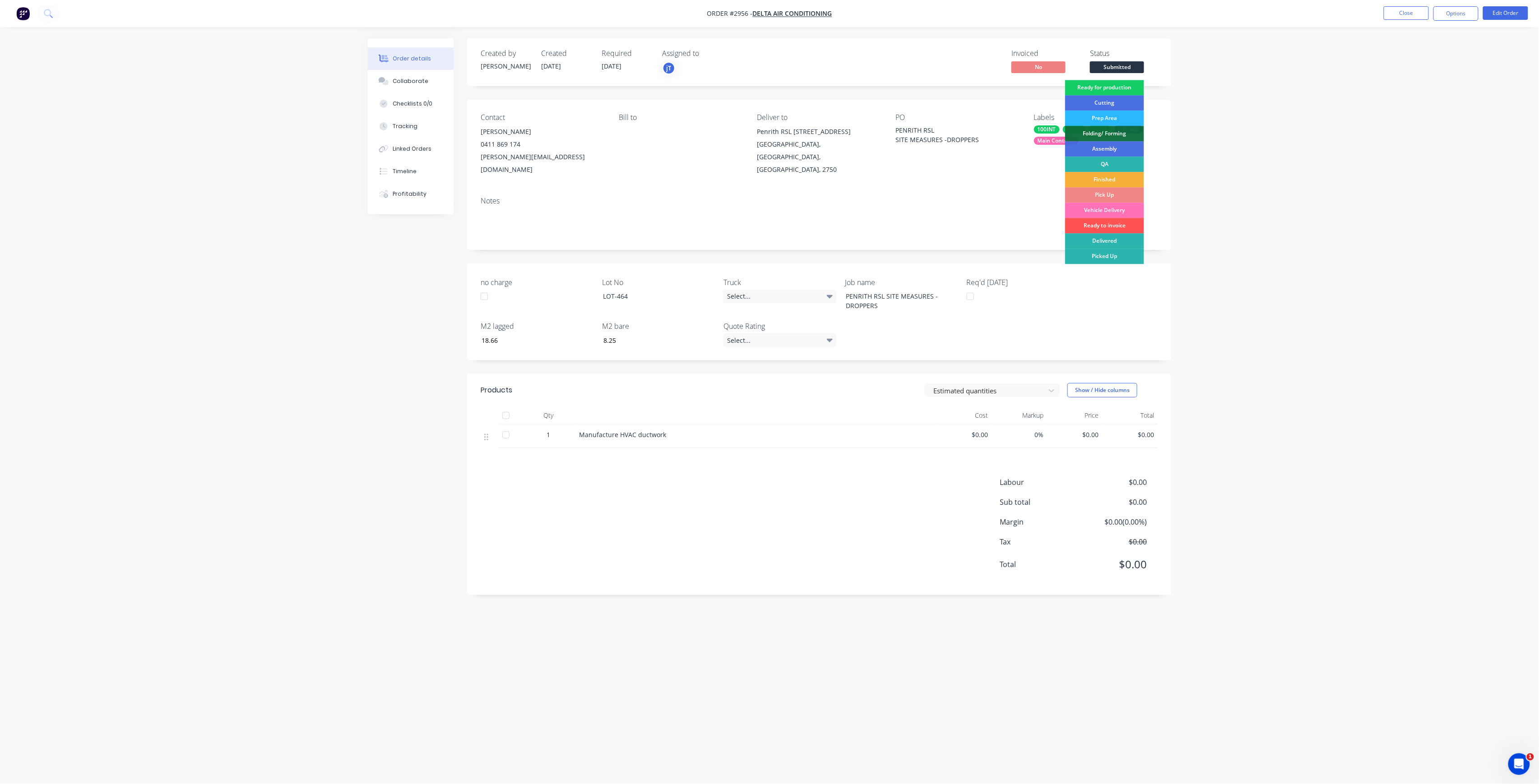
click at [1120, 87] on div "Ready for production" at bounding box center [1105, 87] width 79 height 15
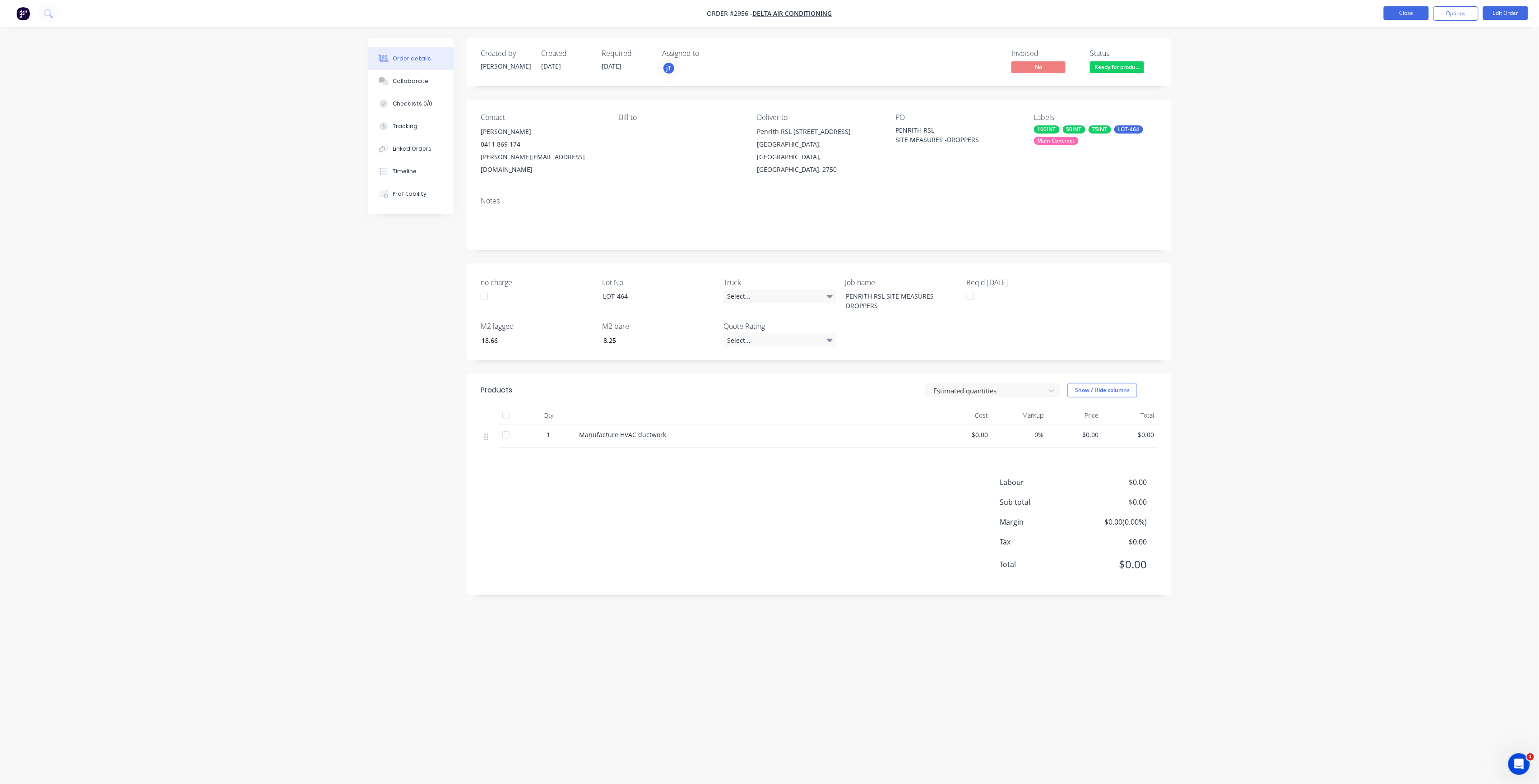
click at [1419, 10] on button "Close" at bounding box center [1406, 13] width 45 height 13
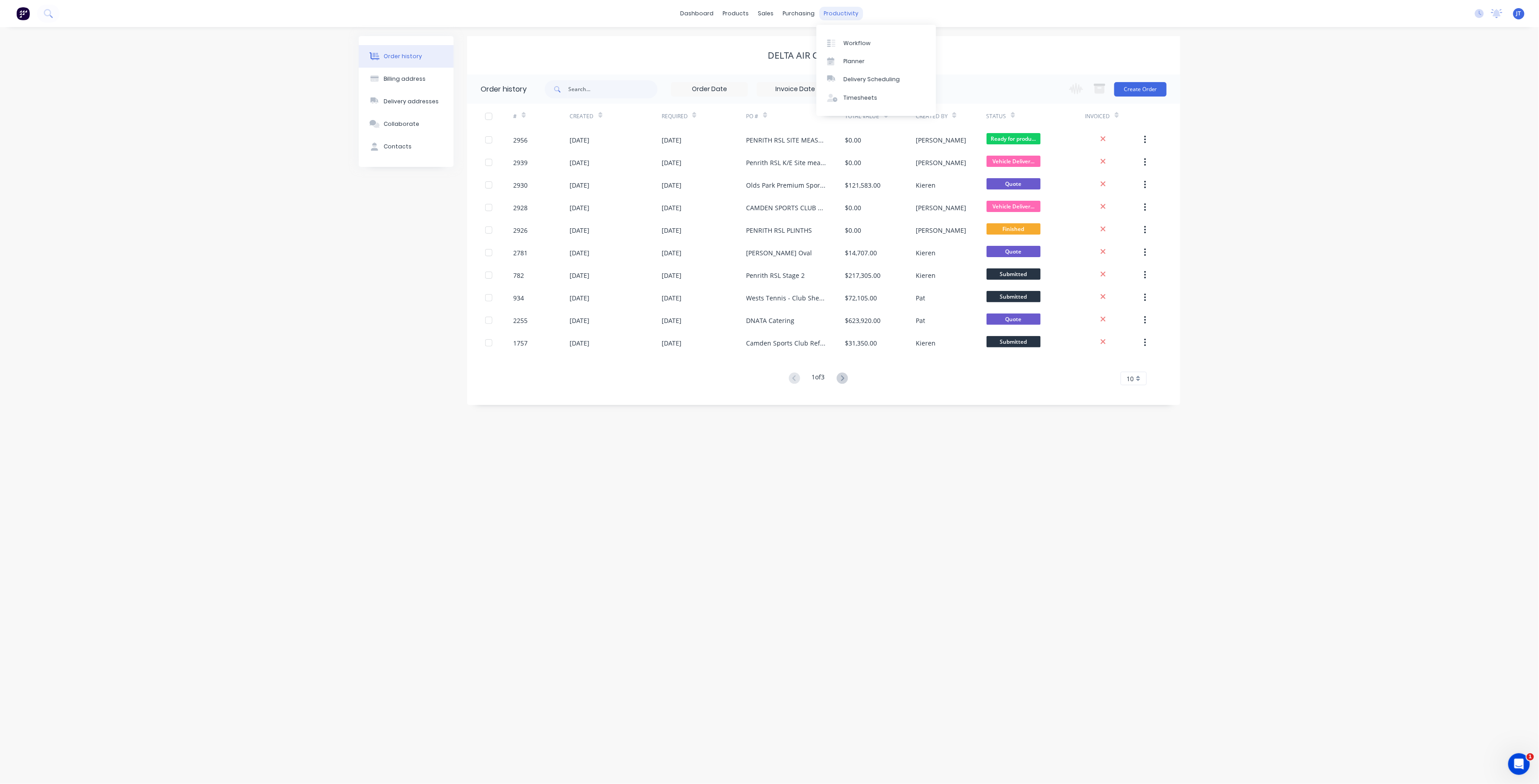
click at [851, 17] on div "productivity" at bounding box center [841, 13] width 44 height 13
click at [847, 42] on div "Workflow" at bounding box center [856, 43] width 27 height 8
